Goal: Task Accomplishment & Management: Manage account settings

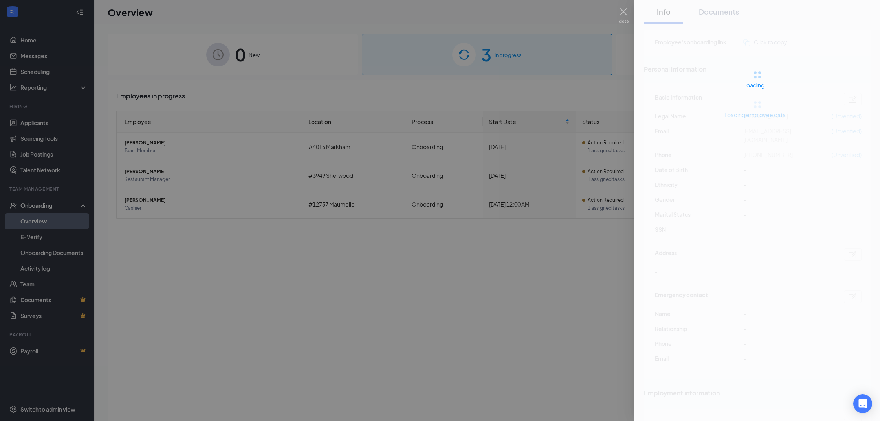
scroll to position [8, 0]
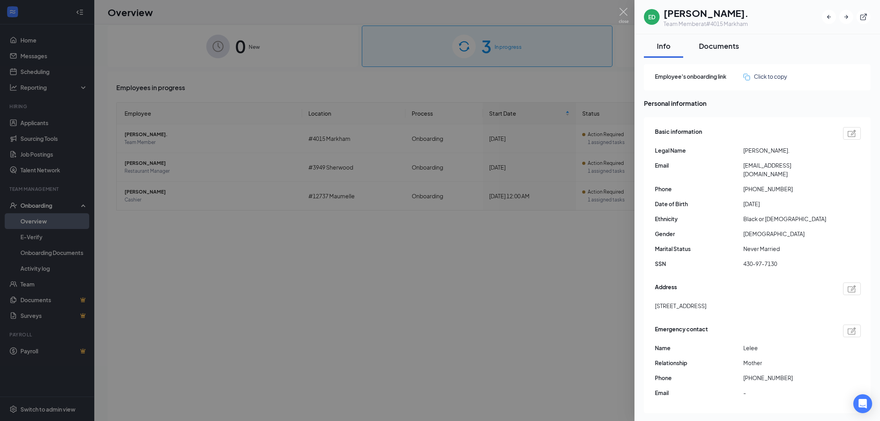
click at [714, 40] on button "Documents" at bounding box center [719, 46] width 56 height 24
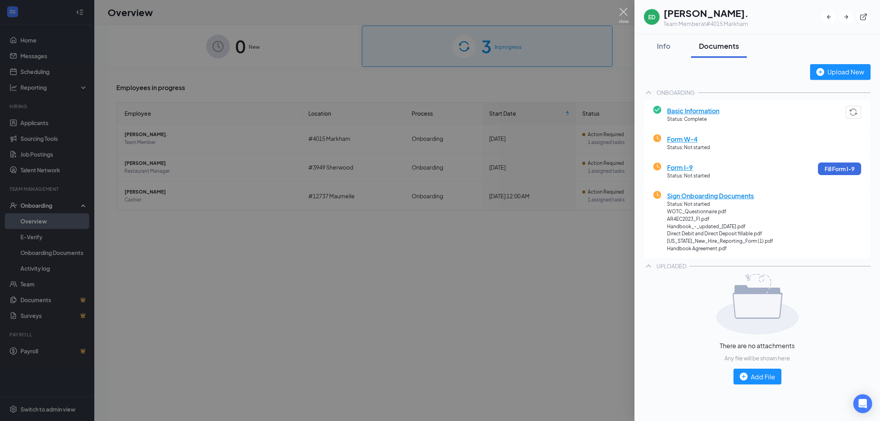
click at [621, 12] on img at bounding box center [624, 15] width 10 height 15
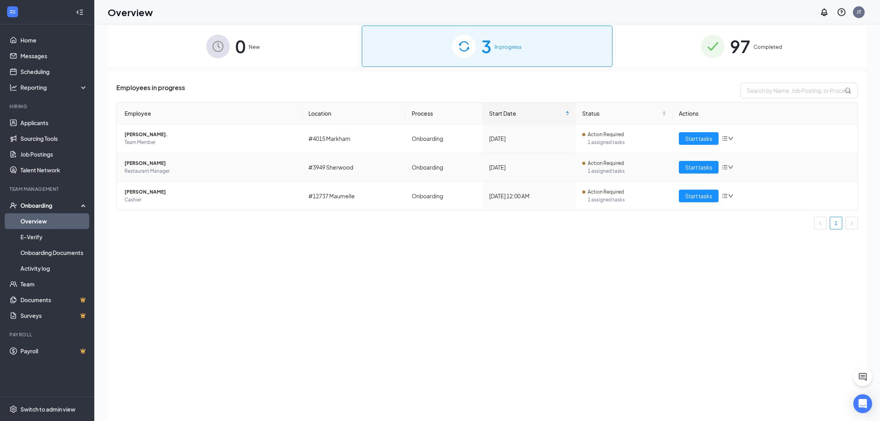
click at [162, 166] on span "[PERSON_NAME]" at bounding box center [210, 163] width 171 height 8
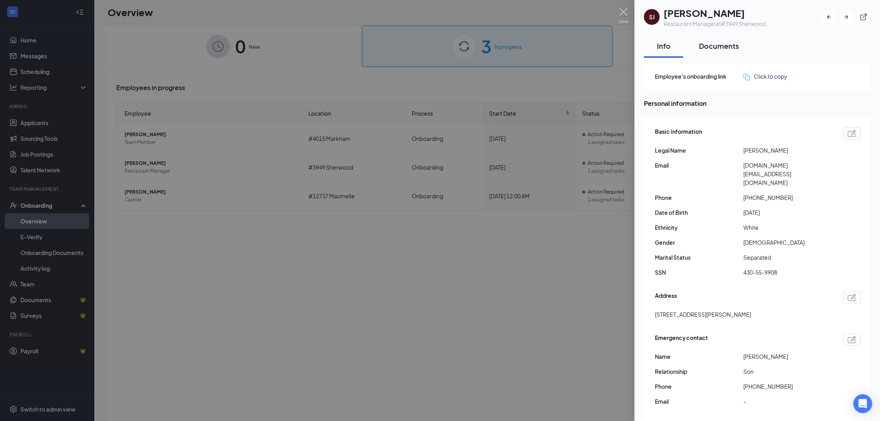
click at [703, 48] on div "Documents" at bounding box center [719, 46] width 40 height 10
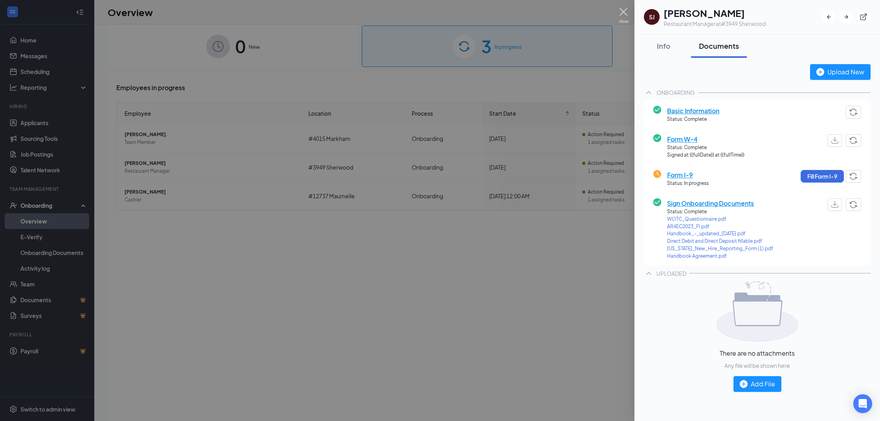
click at [625, 12] on img at bounding box center [624, 15] width 10 height 15
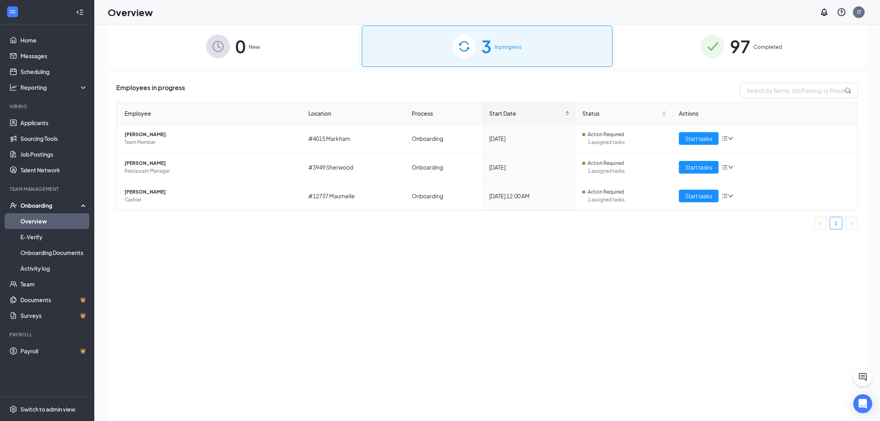
click at [716, 268] on div "Employees in progress Employee Location Process Start Date Status Actions [PERS…" at bounding box center [487, 252] width 759 height 360
click at [854, 15] on div "JT" at bounding box center [859, 12] width 12 height 12
click at [792, 92] on div "Log out" at bounding box center [816, 88] width 78 height 8
